Goal: Communication & Community: Ask a question

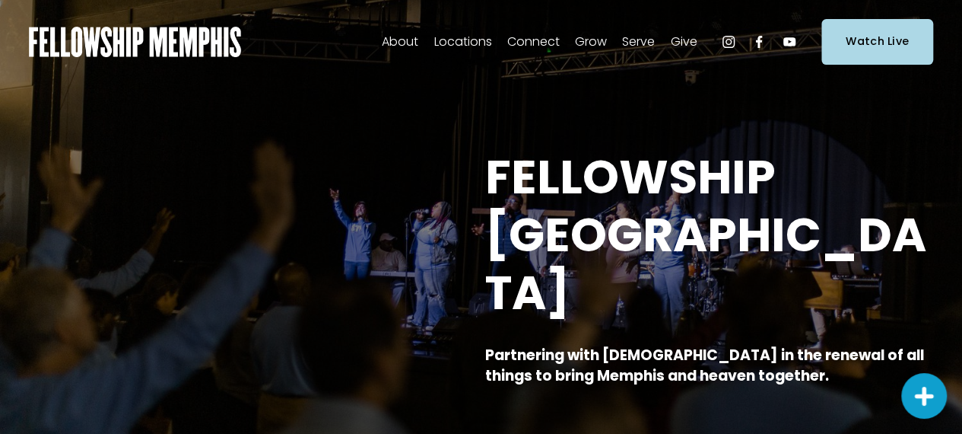
click at [0, 0] on span "Contact Us" at bounding box center [0, 0] width 0 height 0
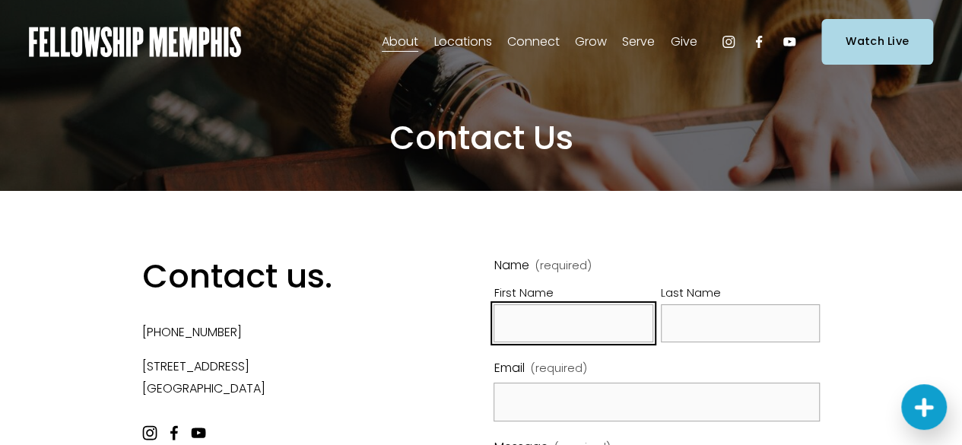
click at [572, 318] on input "First Name" at bounding box center [573, 323] width 159 height 39
type input "[PERSON_NAME]"
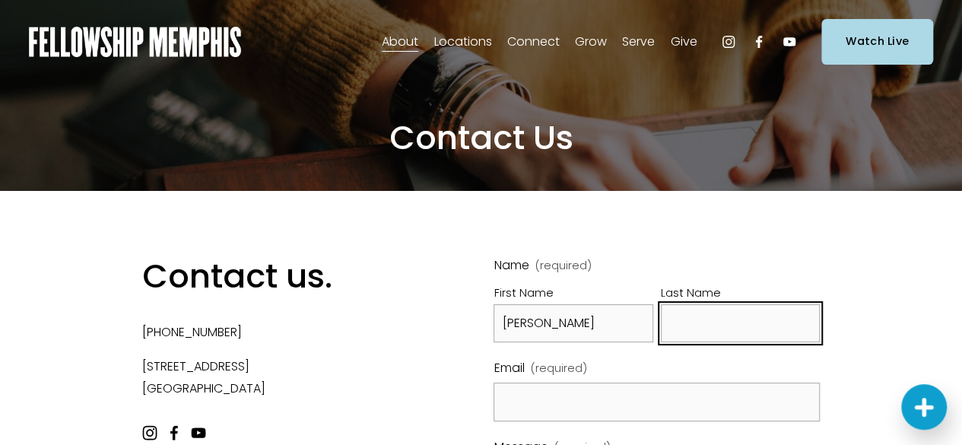
type input "[PERSON_NAME]"
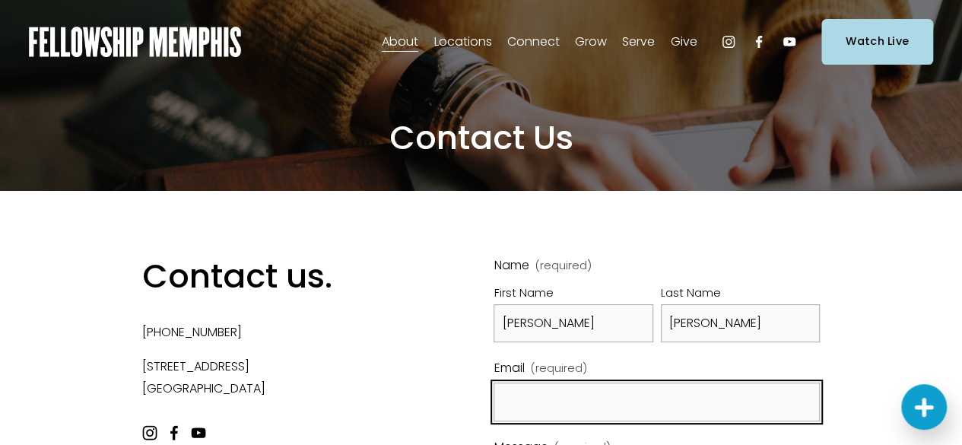
type input "[EMAIL_ADDRESS][DOMAIN_NAME]"
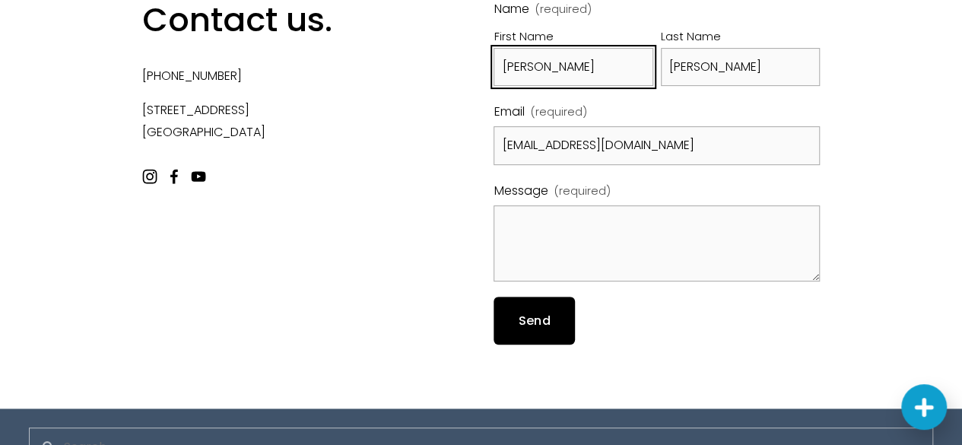
scroll to position [259, 0]
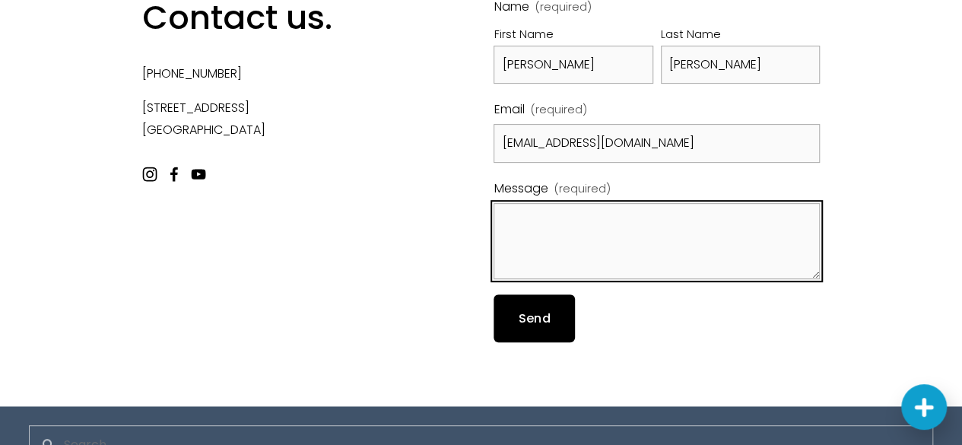
drag, startPoint x: 573, startPoint y: 221, endPoint x: 586, endPoint y: 237, distance: 20.0
click at [573, 221] on textarea "Message (required)" at bounding box center [657, 241] width 326 height 76
paste textarea "Hello, I’m looking to find a new home for my late husband’s Yamaha baby grand p…"
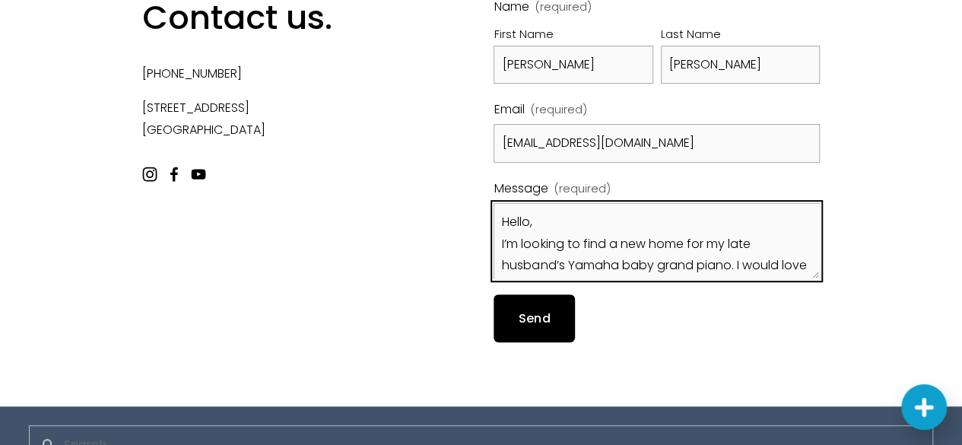
scroll to position [149, 0]
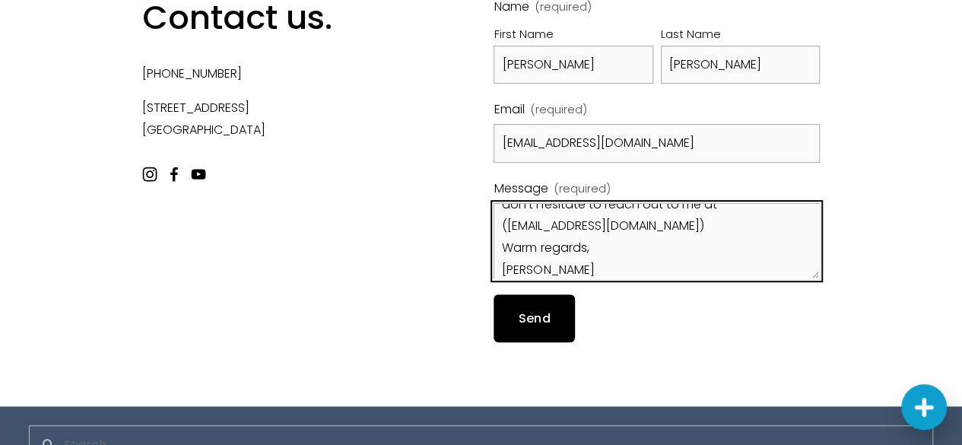
type textarea "Hello, I’m looking to find a new home for my late husband’s Yamaha baby grand p…"
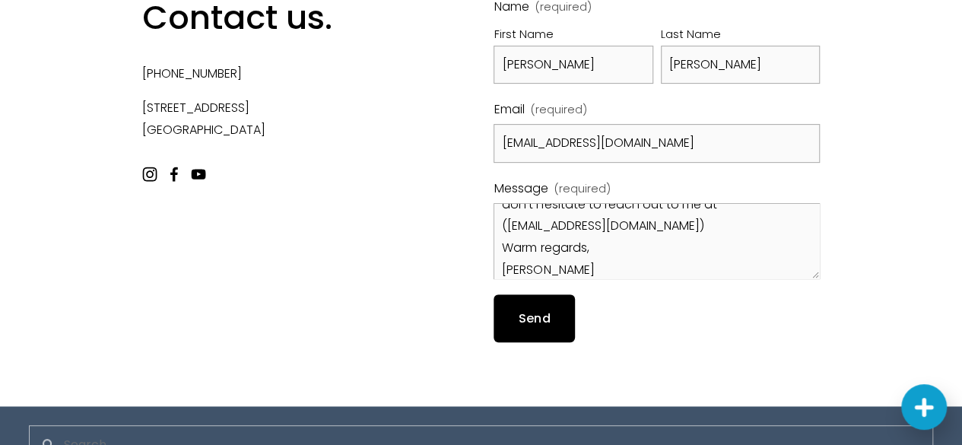
click at [556, 345] on div "Contact us. [PHONE_NUMBER] [STREET_ADDRESS] Name (required) First Name [PERSON_…" at bounding box center [481, 168] width 962 height 473
click at [545, 324] on span "Send" at bounding box center [535, 318] width 32 height 17
